Goal: Register for event/course

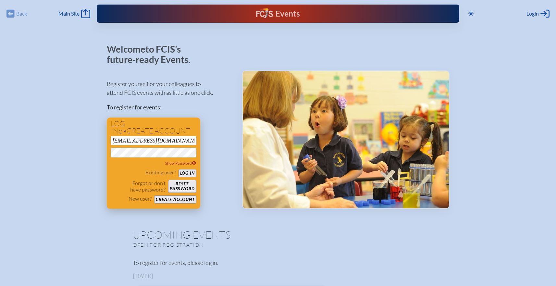
click at [187, 172] on button "Log in" at bounding box center [188, 173] width 18 height 8
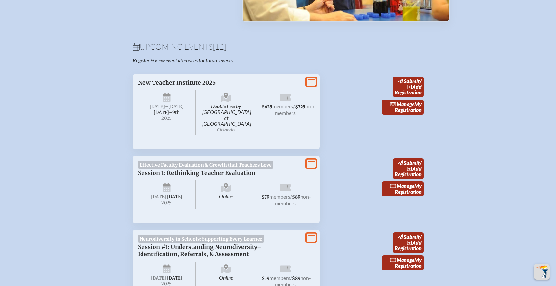
scroll to position [190, 0]
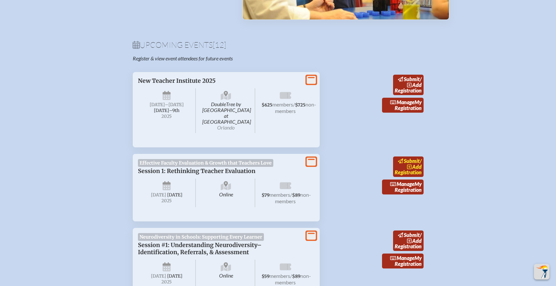
click at [407, 158] on span "submit" at bounding box center [412, 161] width 16 height 6
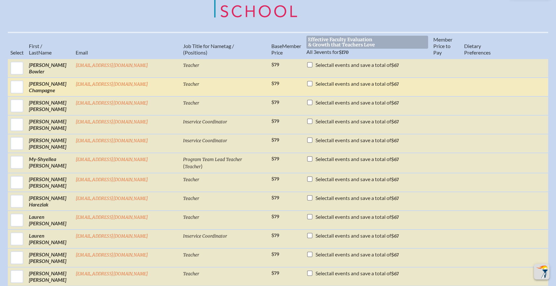
scroll to position [237, 0]
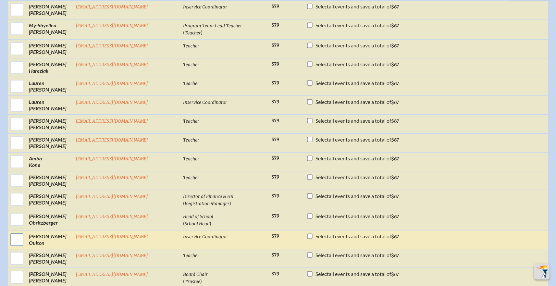
click at [18, 234] on input "checkbox" at bounding box center [17, 240] width 16 height 16
checkbox input "true"
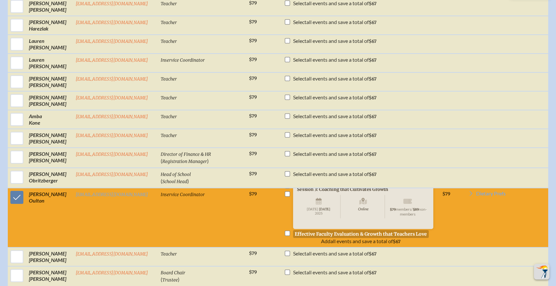
scroll to position [410, 0]
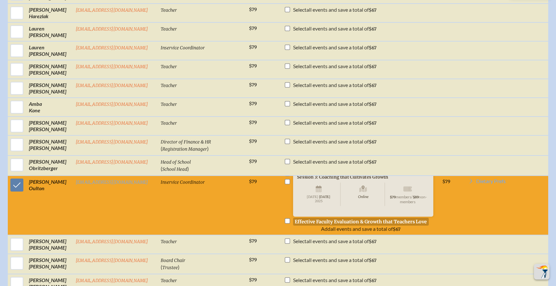
click at [285, 222] on input "checkbox" at bounding box center [287, 220] width 5 height 5
checkbox input "true"
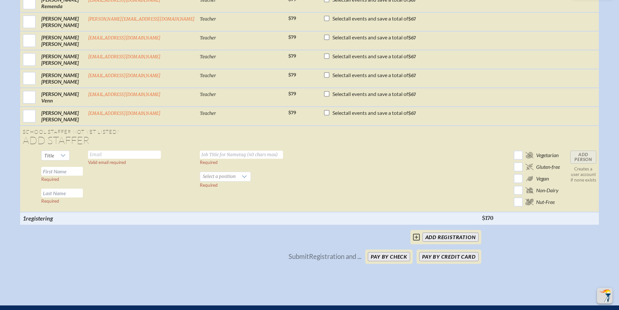
scroll to position [725, 0]
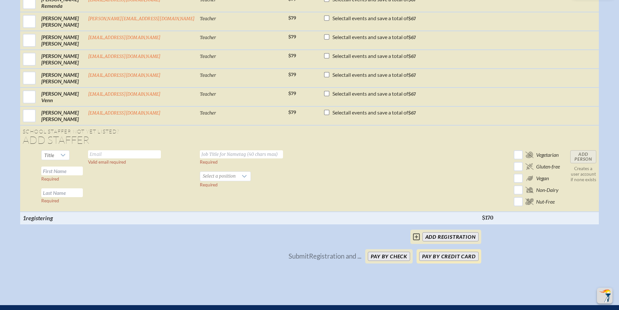
click at [441, 260] on button "Pay by Credit Card" at bounding box center [448, 255] width 59 height 9
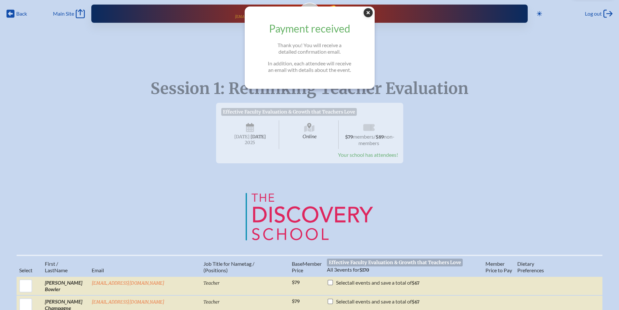
click at [369, 10] on icon at bounding box center [367, 12] width 9 height 9
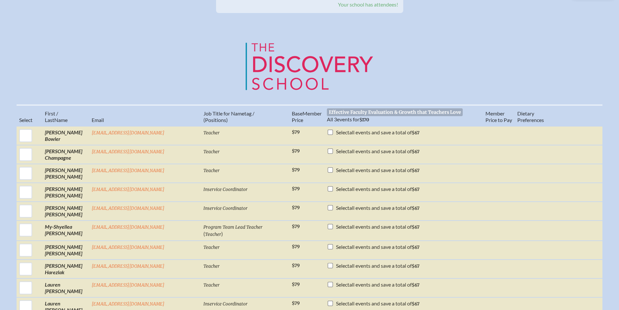
scroll to position [11, 0]
